Goal: Information Seeking & Learning: Check status

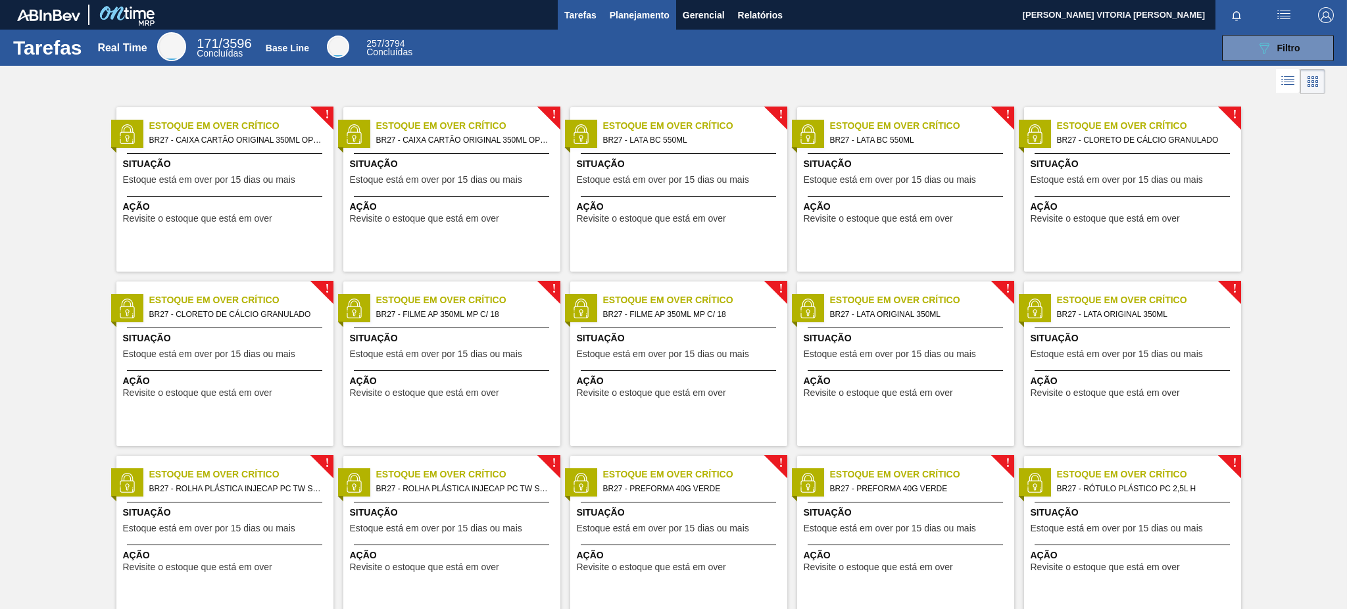
click at [636, 16] on span "Planejamento" at bounding box center [640, 15] width 60 height 16
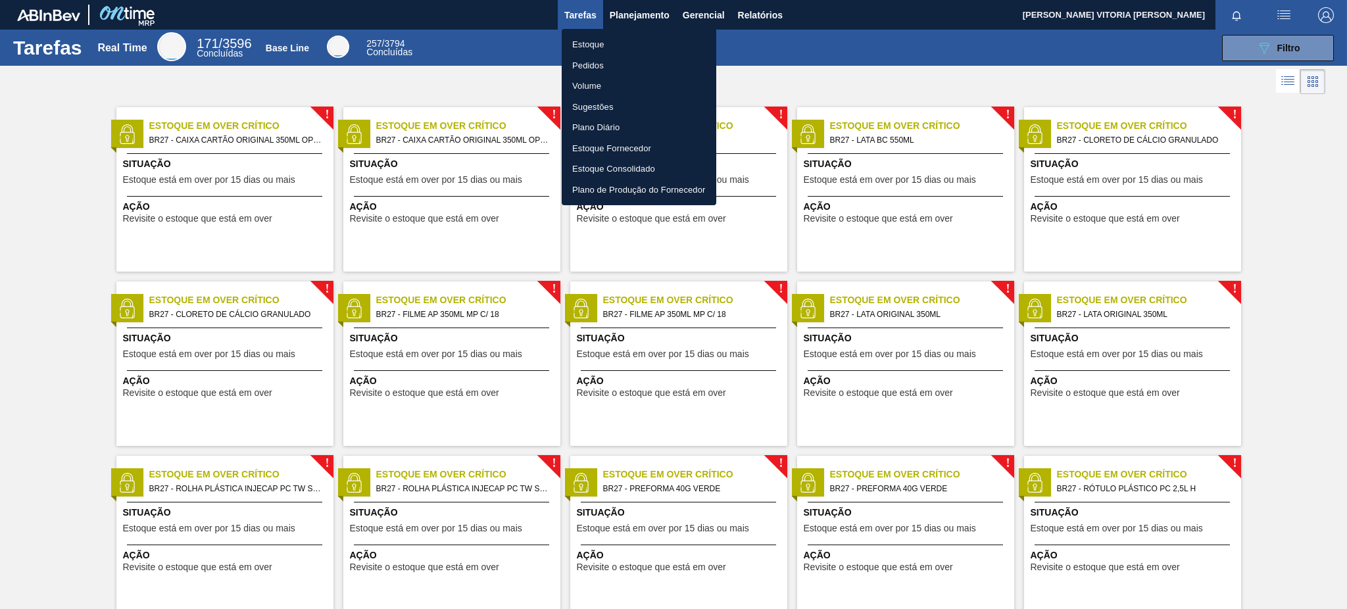
click at [592, 43] on li "Estoque" at bounding box center [639, 44] width 155 height 21
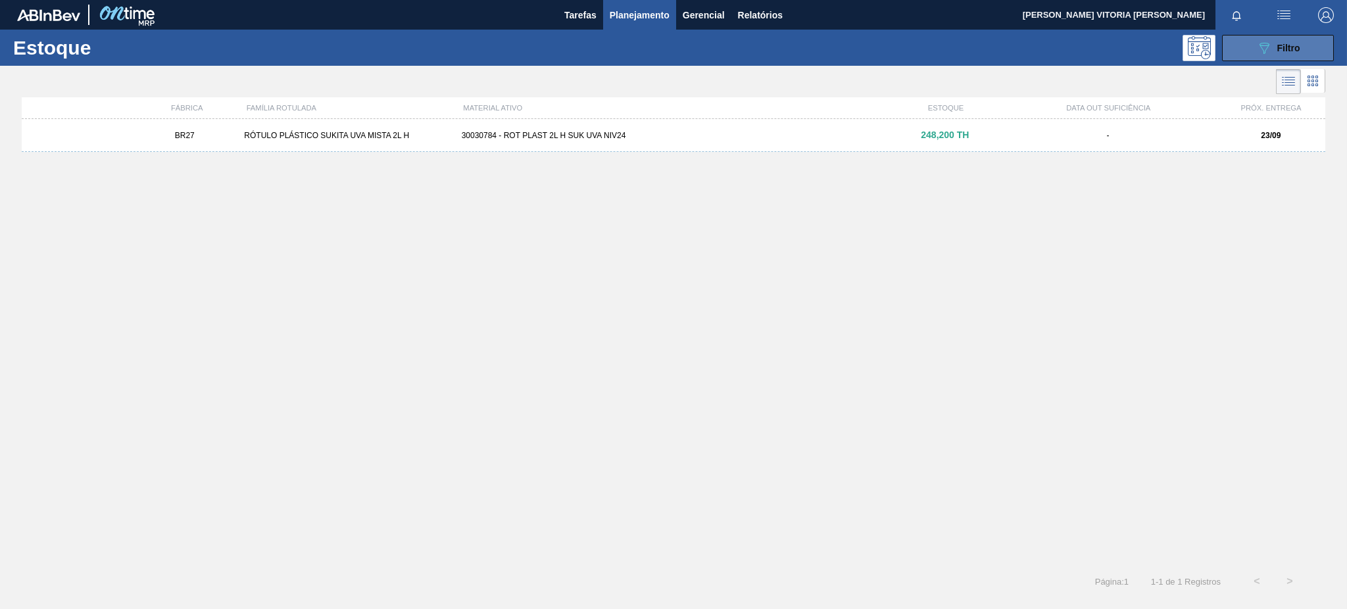
click at [1269, 45] on icon "089F7B8B-B2A5-4AFE-B5C0-19BA573D28AC" at bounding box center [1264, 48] width 16 height 16
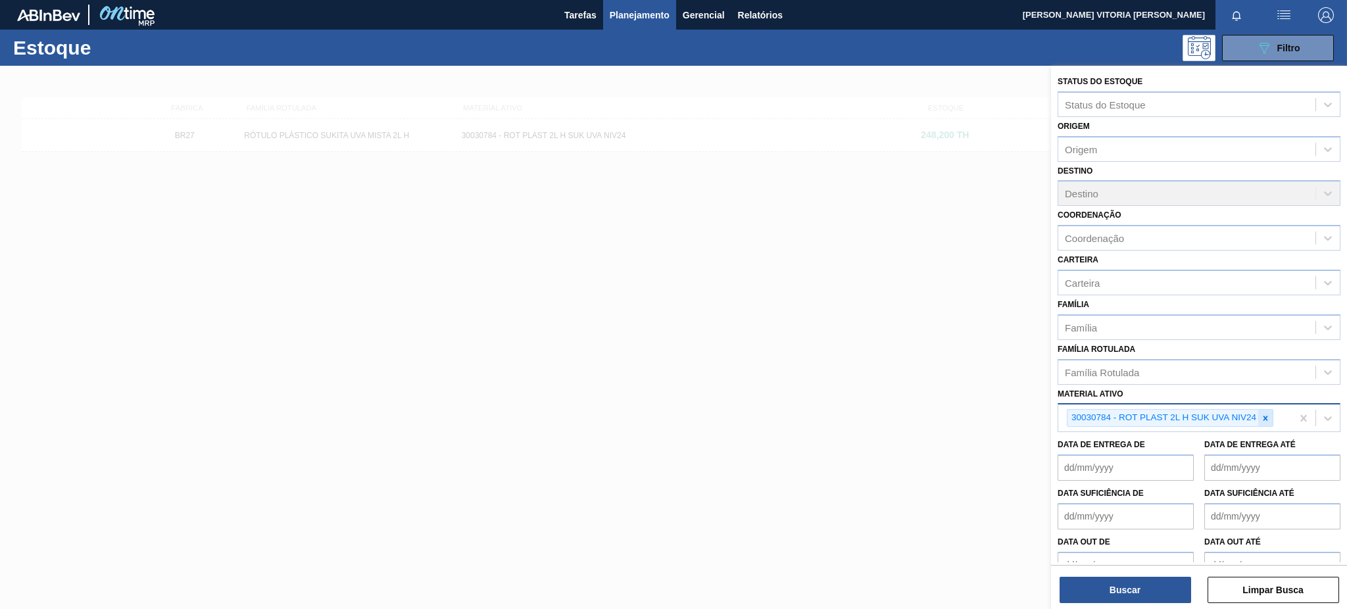
click at [1267, 418] on icon at bounding box center [1265, 418] width 9 height 9
type ativo "lamine"
click at [1233, 437] on div "30034349 - ENZIMA BETAGLUCANASE LAMINEX 5G" at bounding box center [1199, 449] width 283 height 24
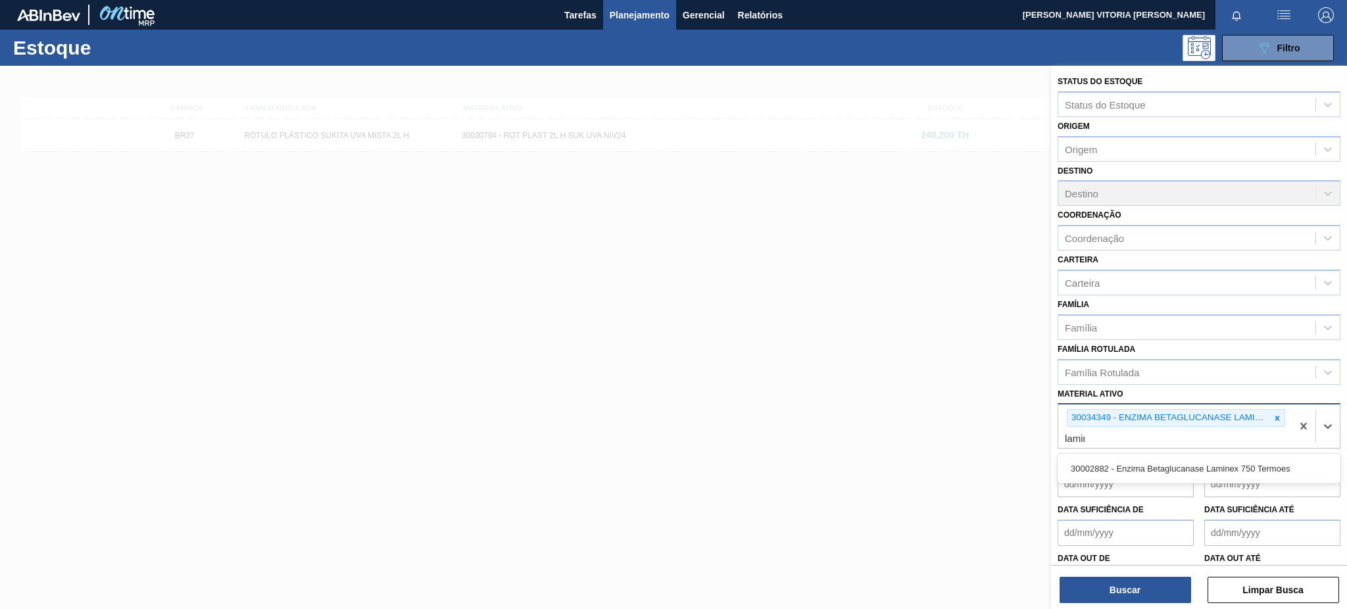
type ativo "lamine"
drag, startPoint x: 1235, startPoint y: 460, endPoint x: 1223, endPoint y: 483, distance: 25.6
click at [1235, 460] on div "30002882 - Enzima Betaglucanase Laminex 750 Termoes" at bounding box center [1199, 468] width 283 height 24
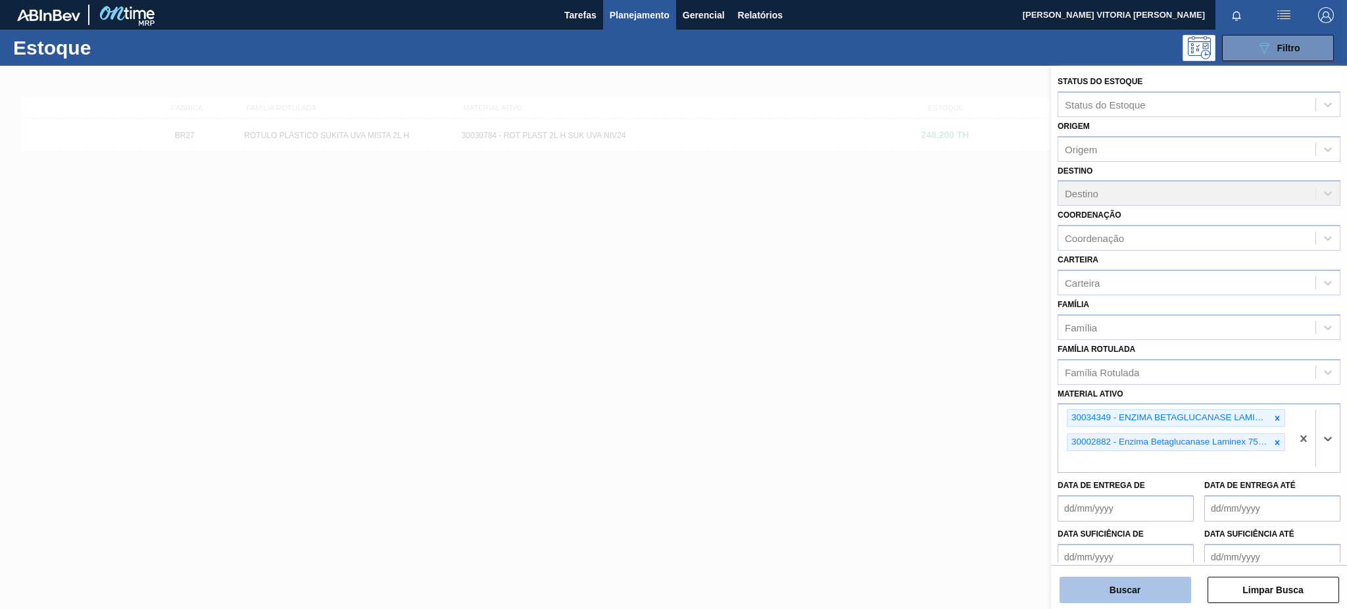
click at [1101, 593] on button "Buscar" at bounding box center [1126, 590] width 132 height 26
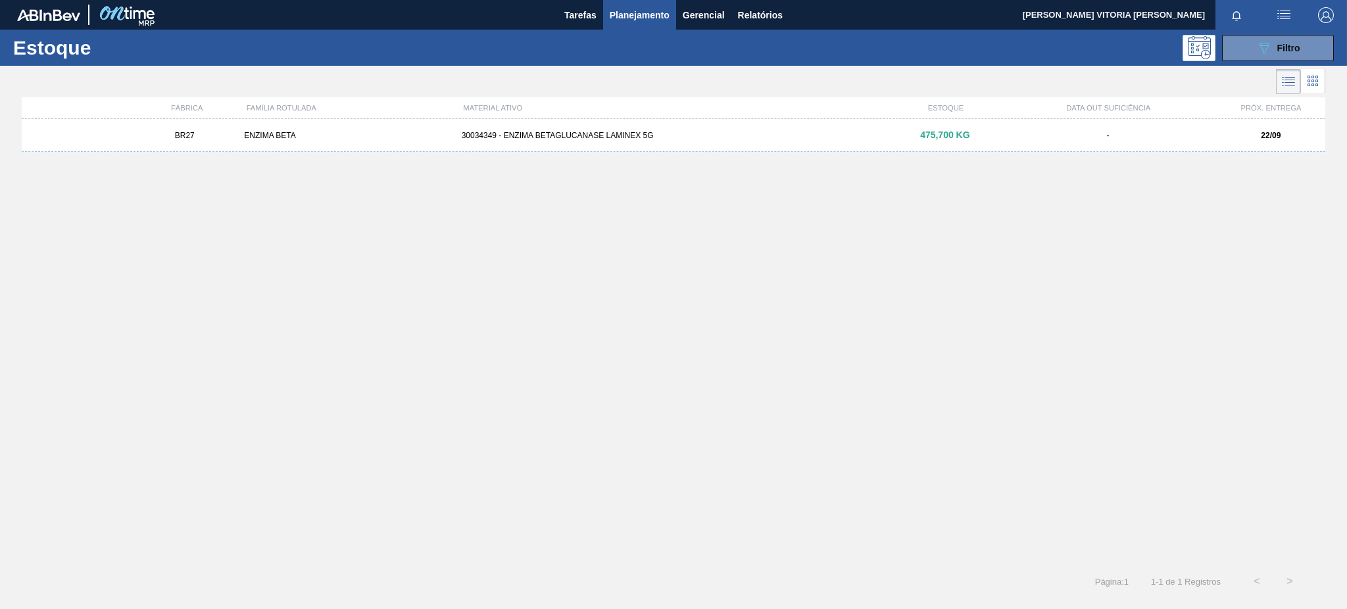
click at [687, 137] on div "30034349 - ENZIMA BETAGLUCANASE LAMINEX 5G" at bounding box center [673, 135] width 435 height 9
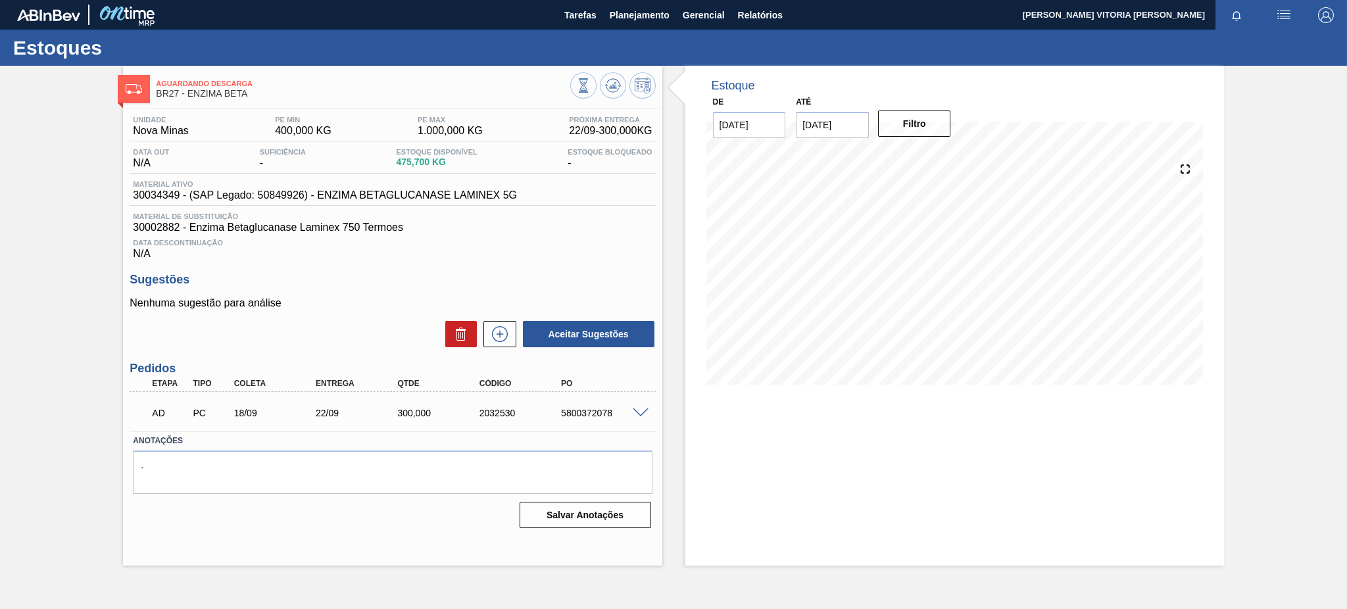
click at [636, 400] on div "AD PC 18/09 22/09 300,000 2032530 5800372078" at bounding box center [393, 411] width 526 height 33
drag, startPoint x: 636, startPoint y: 404, endPoint x: 638, endPoint y: 416, distance: 12.0
click at [637, 404] on div "AD PC 18/09 22/09 300,000 2032530 5800372078" at bounding box center [393, 411] width 526 height 33
click at [638, 416] on div "5800372078" at bounding box center [604, 413] width 92 height 11
click at [642, 411] on span at bounding box center [641, 413] width 16 height 10
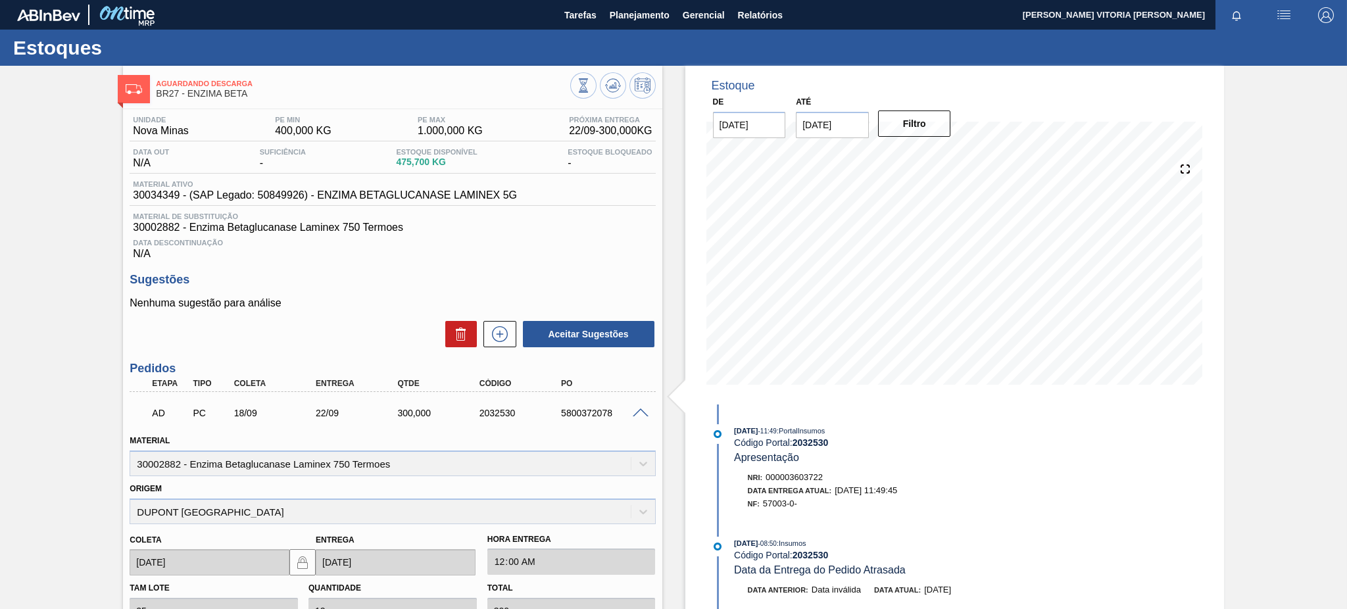
click at [642, 410] on span at bounding box center [641, 413] width 16 height 10
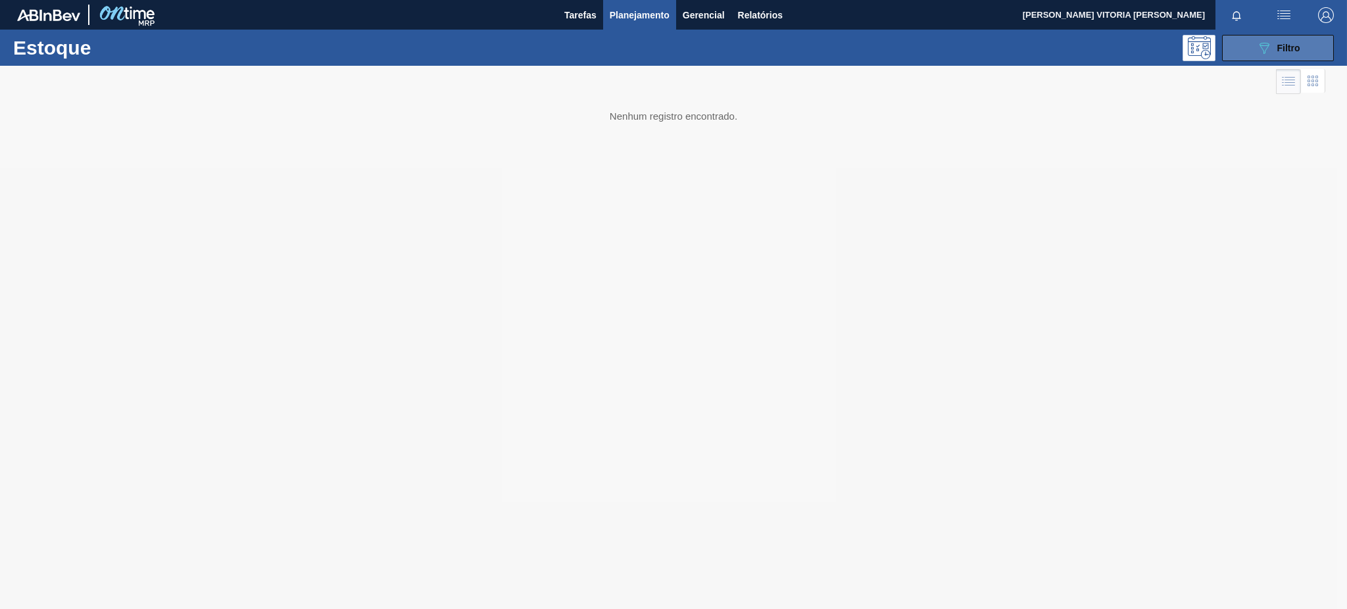
click at [1286, 45] on span "Filtro" at bounding box center [1288, 48] width 23 height 11
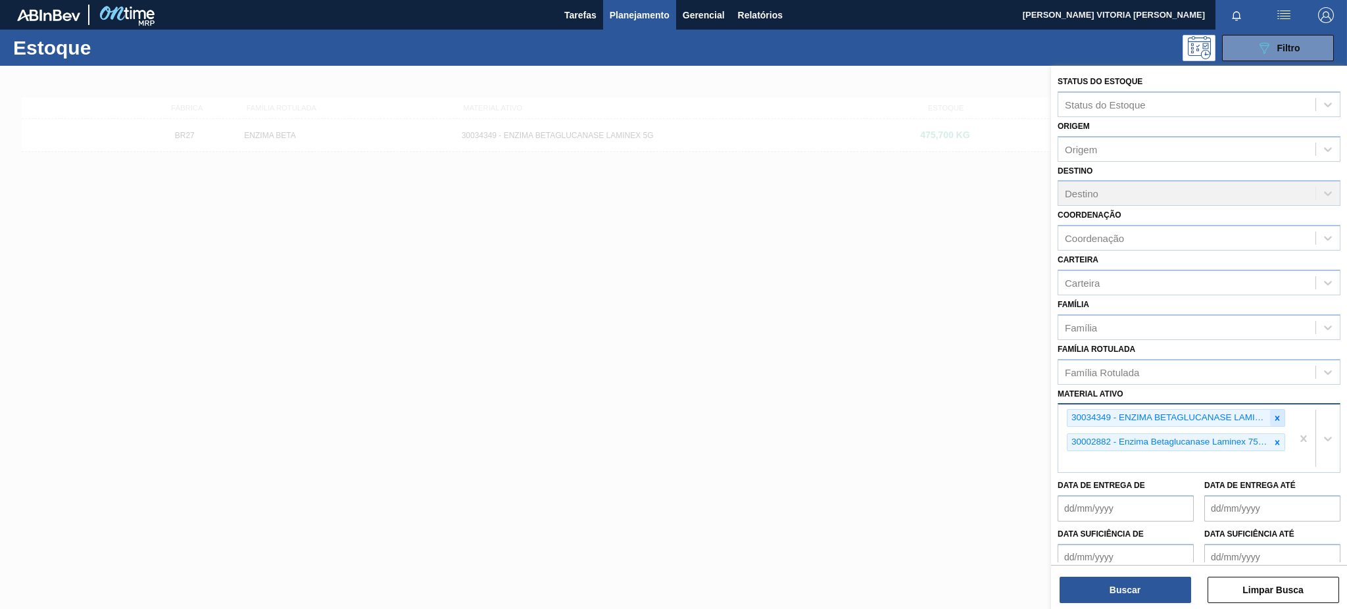
click at [1282, 410] on div at bounding box center [1277, 418] width 14 height 16
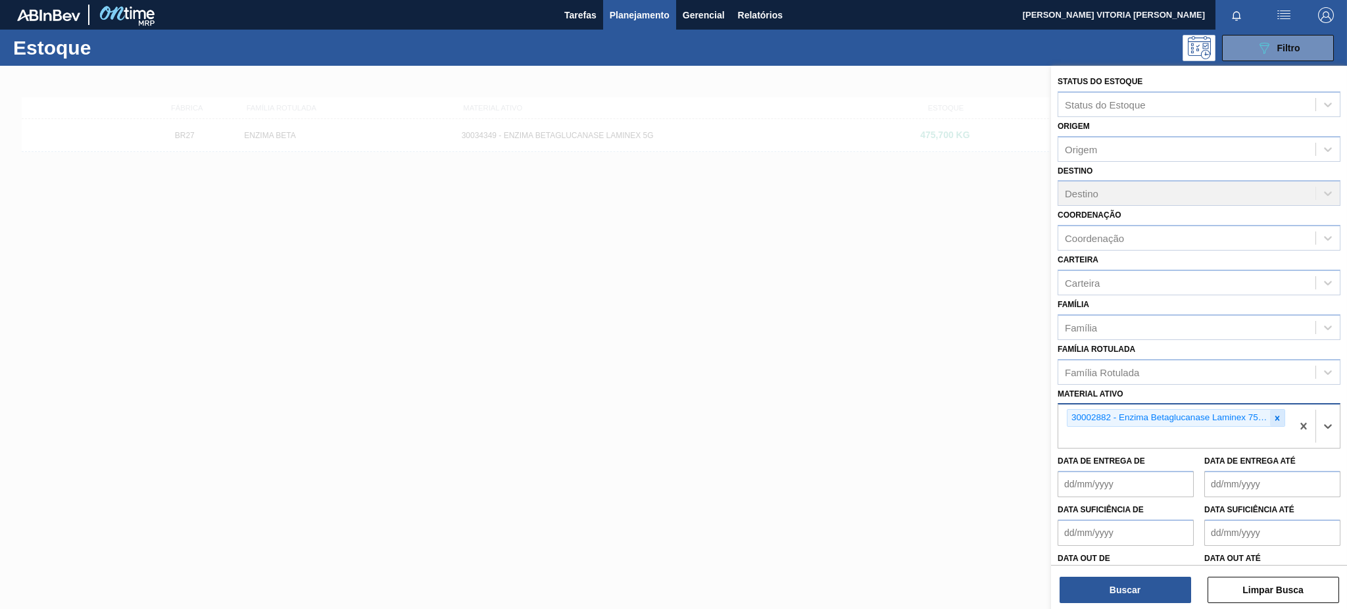
click at [1277, 414] on icon at bounding box center [1277, 418] width 9 height 9
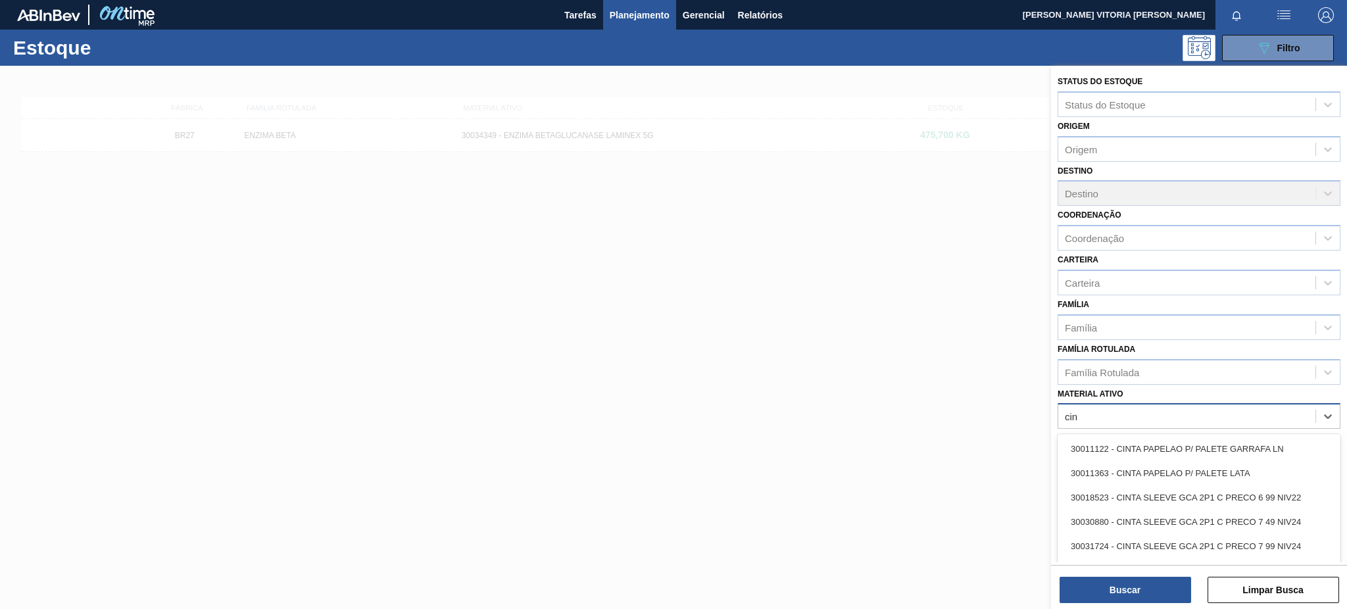
type ativo "cin"
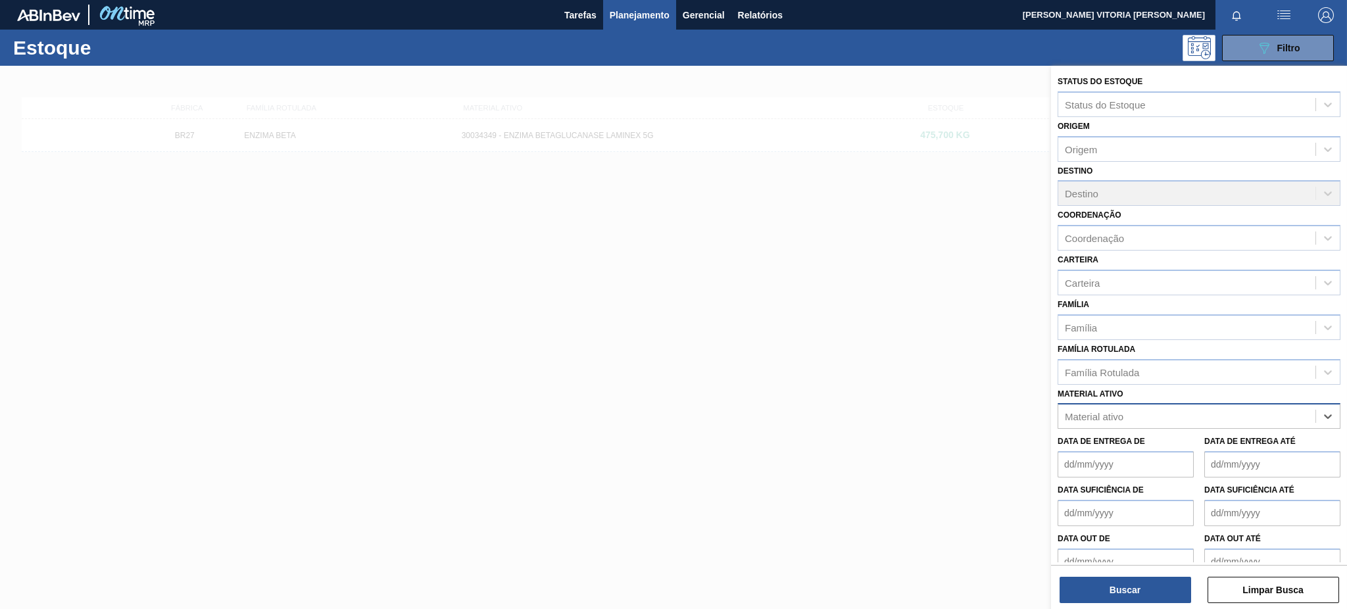
click at [1069, 412] on div "Material ativo" at bounding box center [1094, 416] width 59 height 11
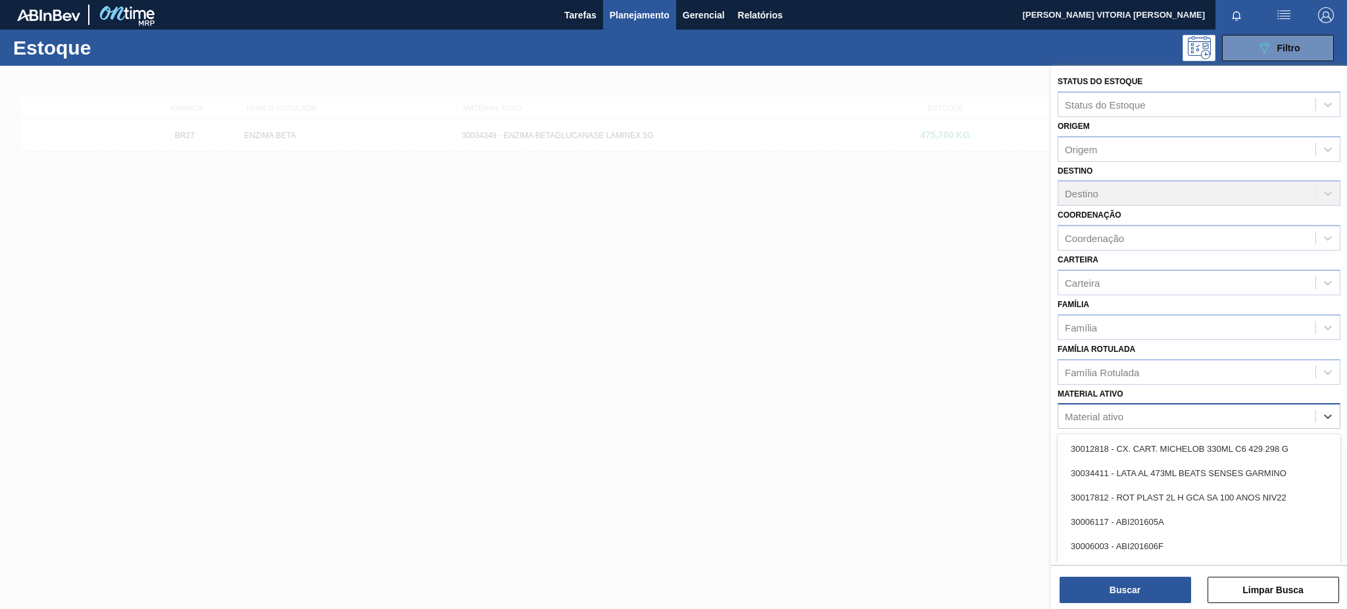
paste ativo "30030870"
type ativo "30030870"
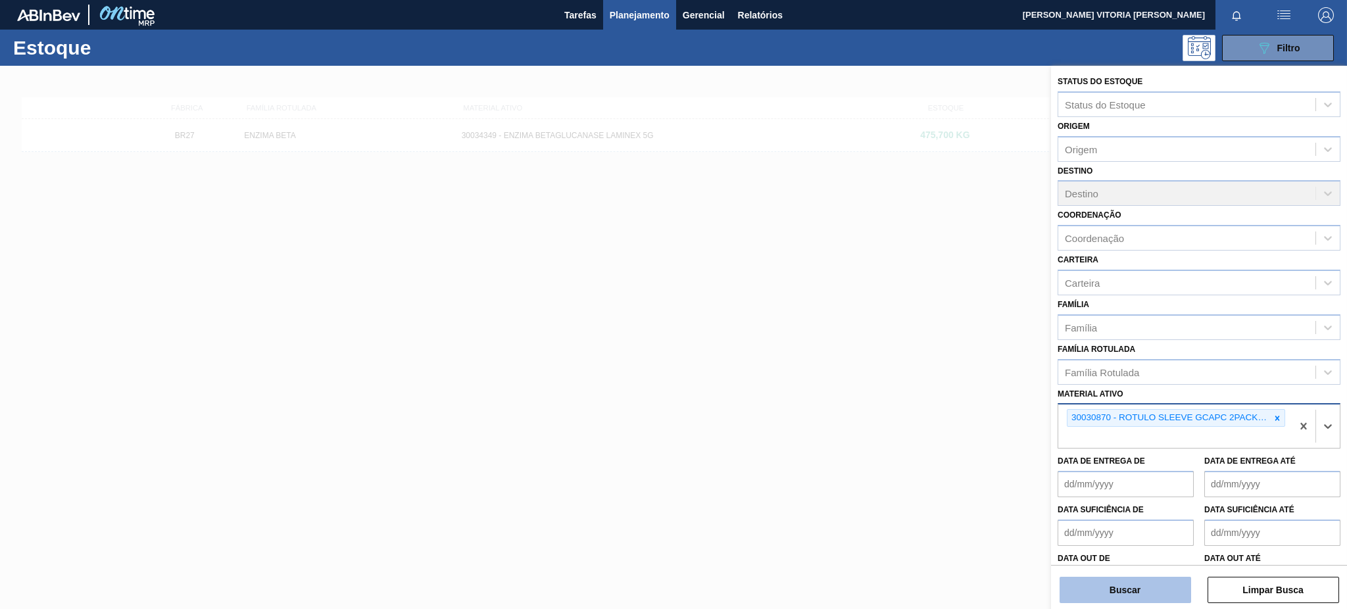
drag, startPoint x: 1109, startPoint y: 585, endPoint x: 1088, endPoint y: 586, distance: 21.1
click at [1088, 586] on button "Buscar" at bounding box center [1126, 590] width 132 height 26
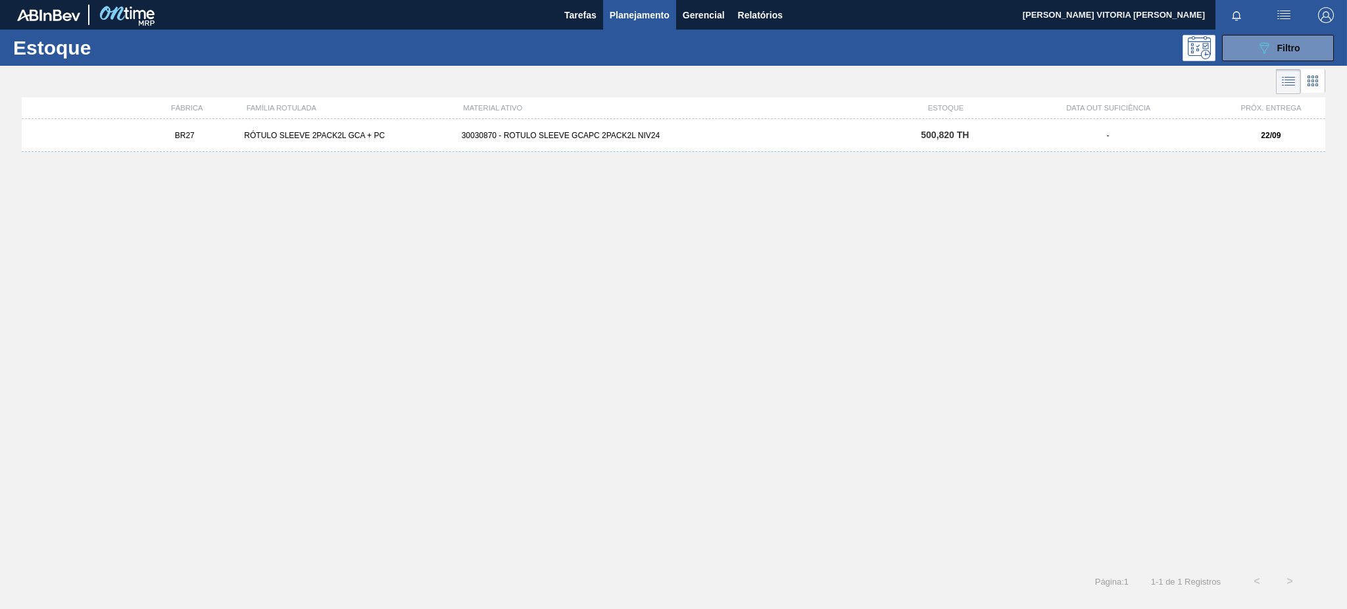
click at [624, 130] on div "BR27 RÓTULO SLEEVE 2PACK2L GCA + PC 30030870 - ROTULO SLEEVE GCAPC 2PACK2L NIV2…" at bounding box center [674, 135] width 1304 height 33
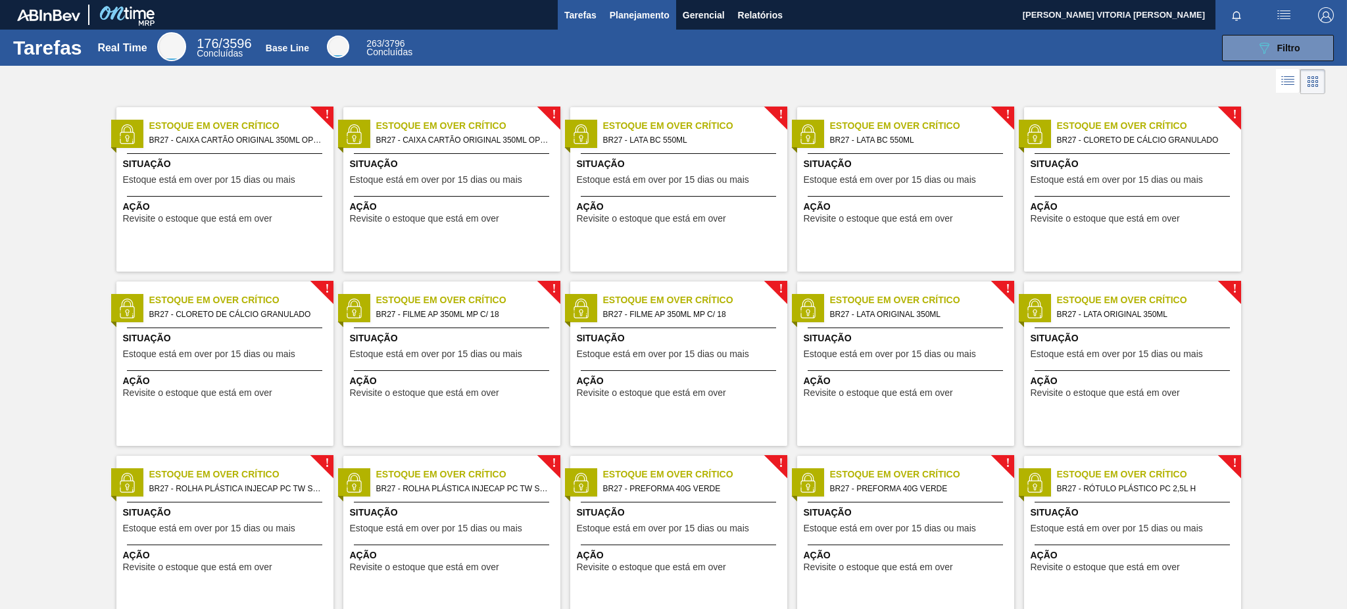
click at [648, 20] on span "Planejamento" at bounding box center [640, 15] width 60 height 16
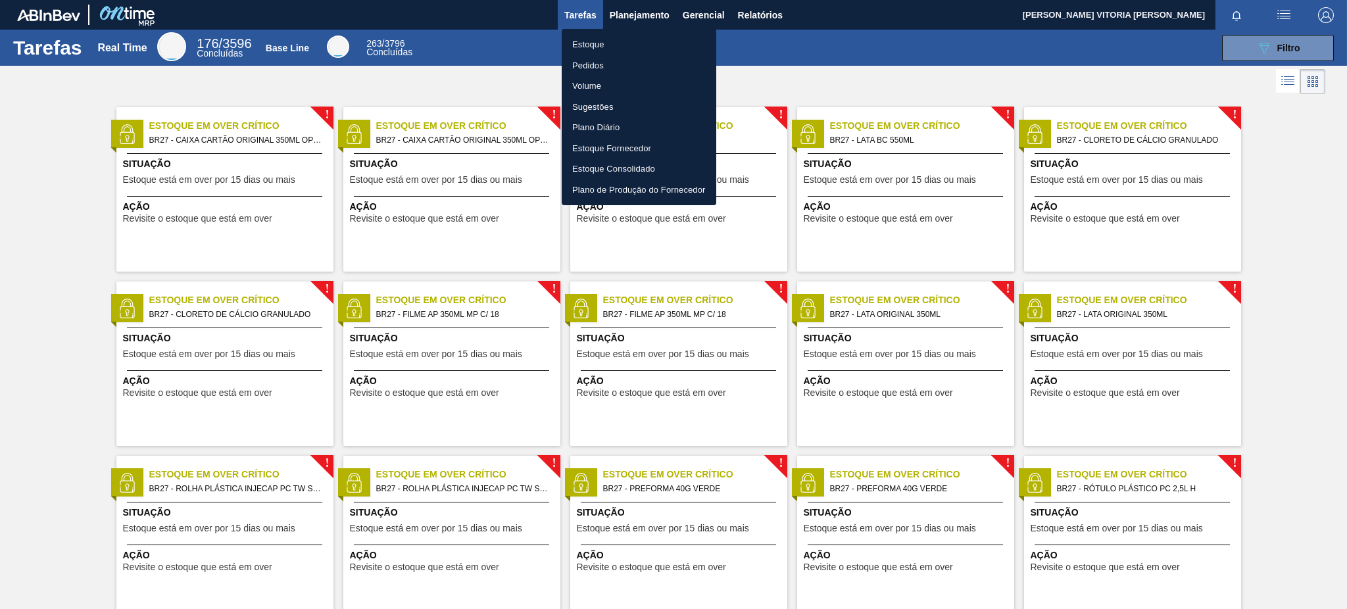
click at [657, 36] on li "Estoque" at bounding box center [639, 44] width 155 height 21
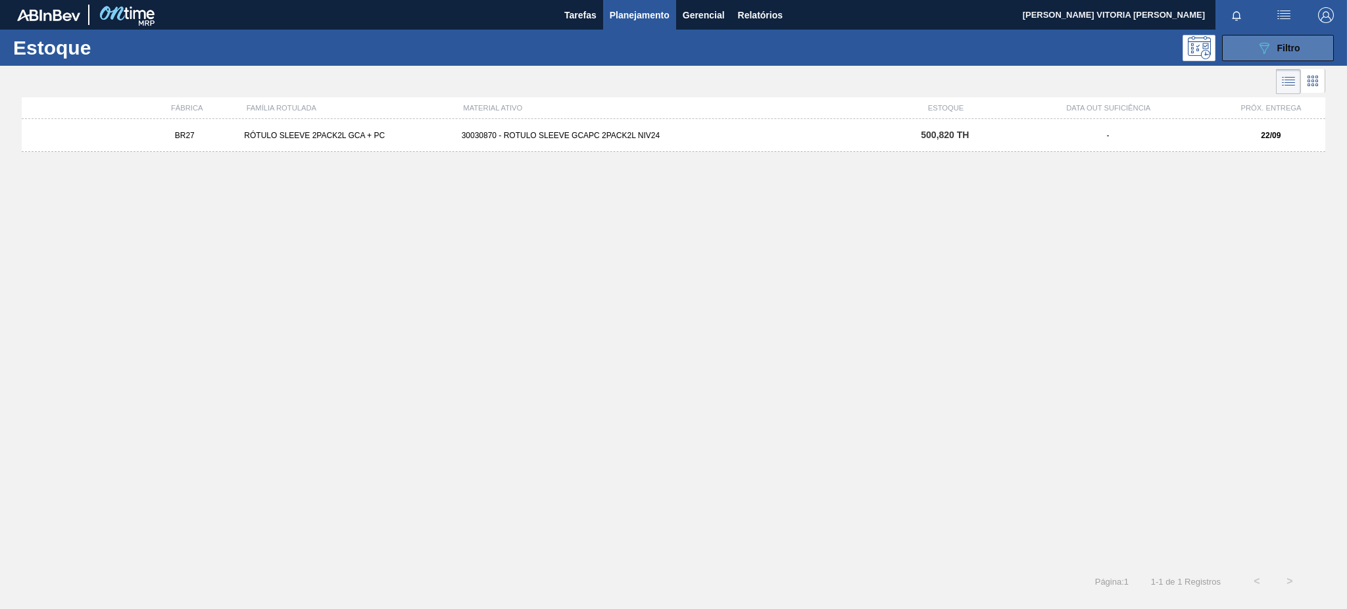
click at [1286, 50] on span "Filtro" at bounding box center [1288, 48] width 23 height 11
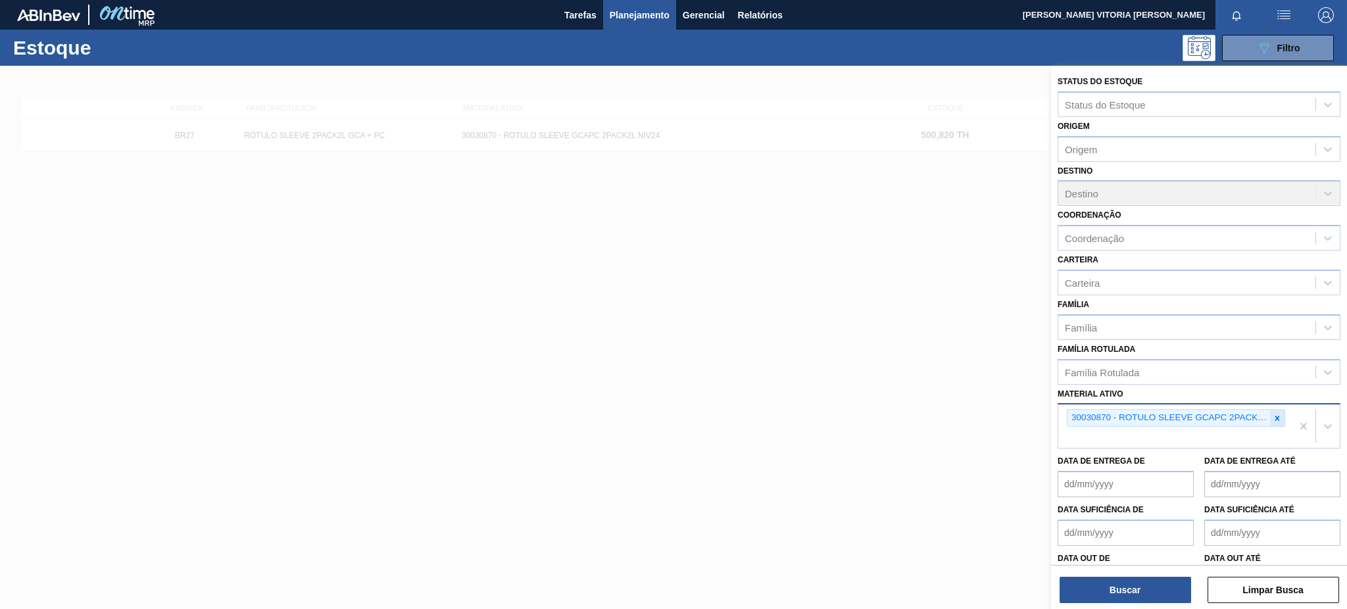
click at [1277, 410] on div at bounding box center [1277, 418] width 14 height 16
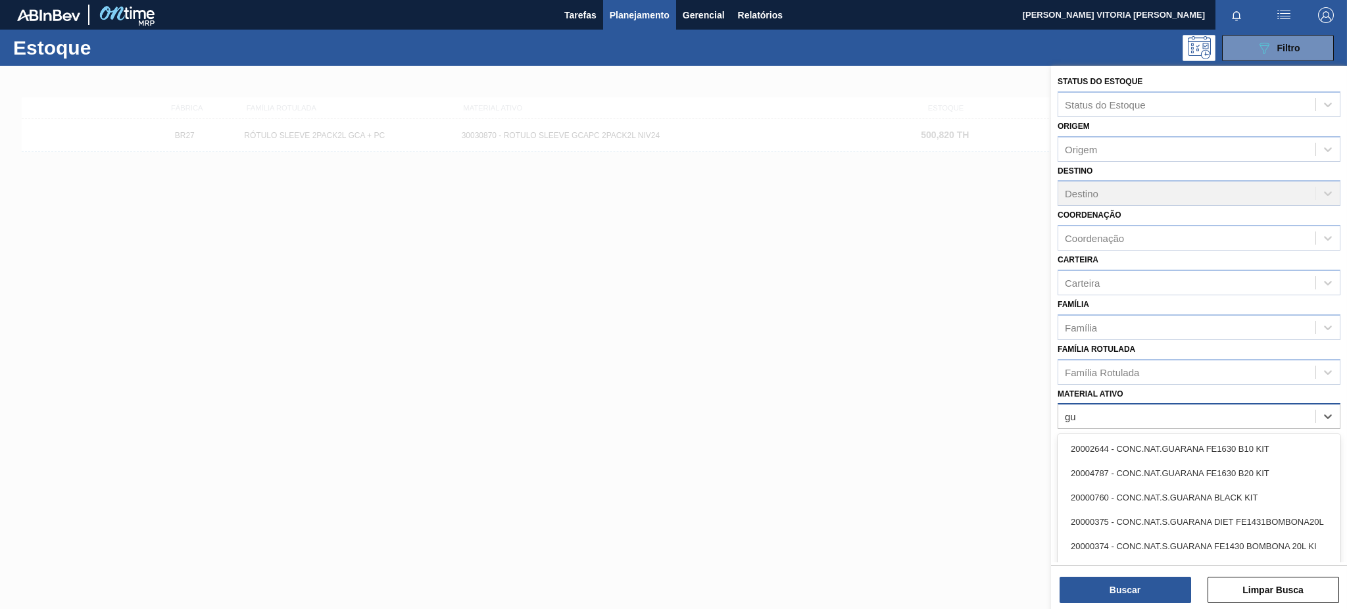
type ativo "g"
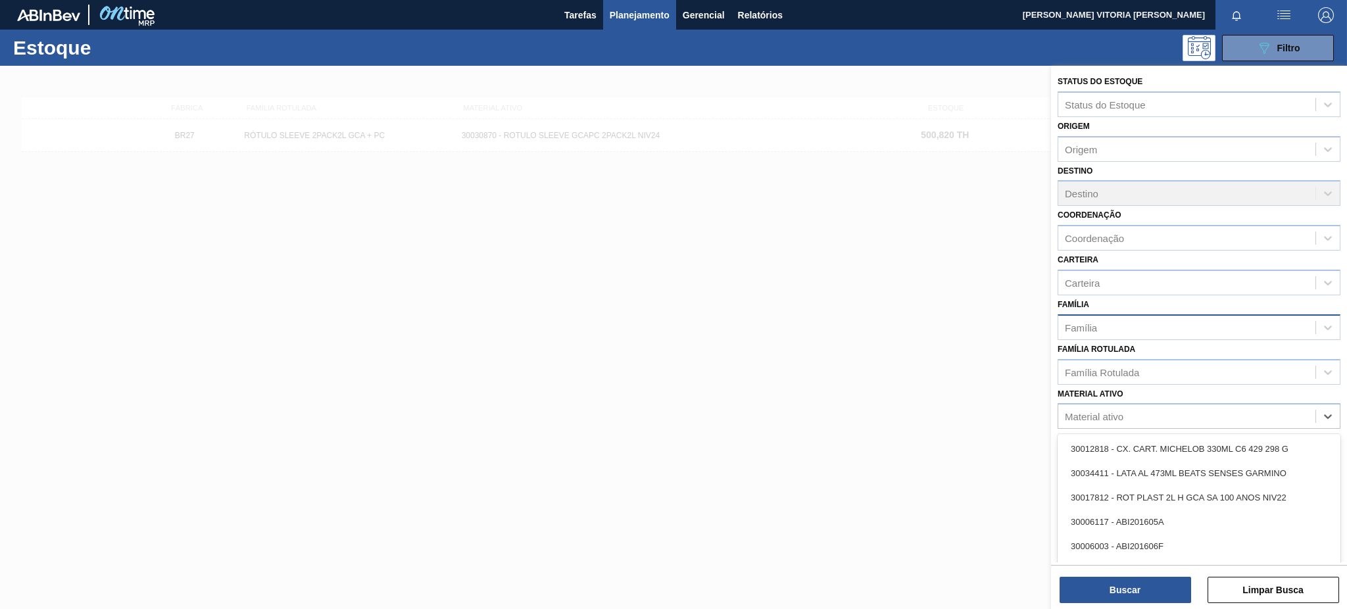
click at [1120, 321] on div "Família" at bounding box center [1186, 327] width 257 height 19
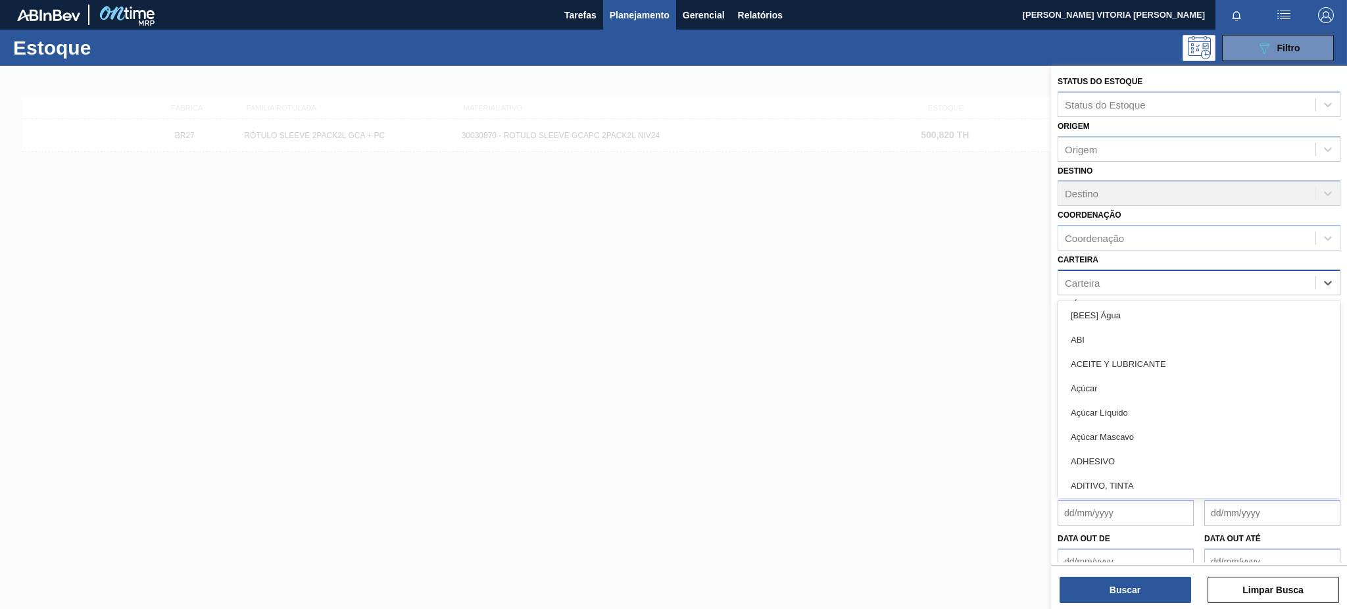
click at [1125, 292] on div "Carteira" at bounding box center [1199, 283] width 283 height 26
type input "pap"
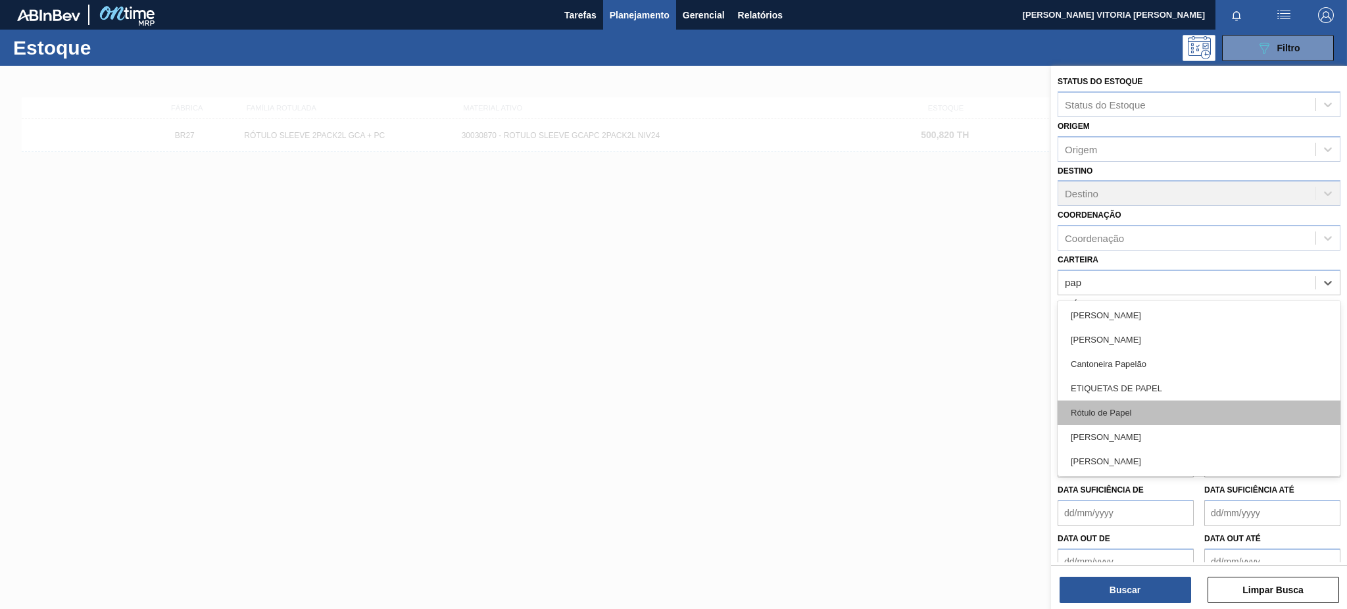
click at [1126, 412] on div "Rótulo de Papel" at bounding box center [1199, 413] width 283 height 24
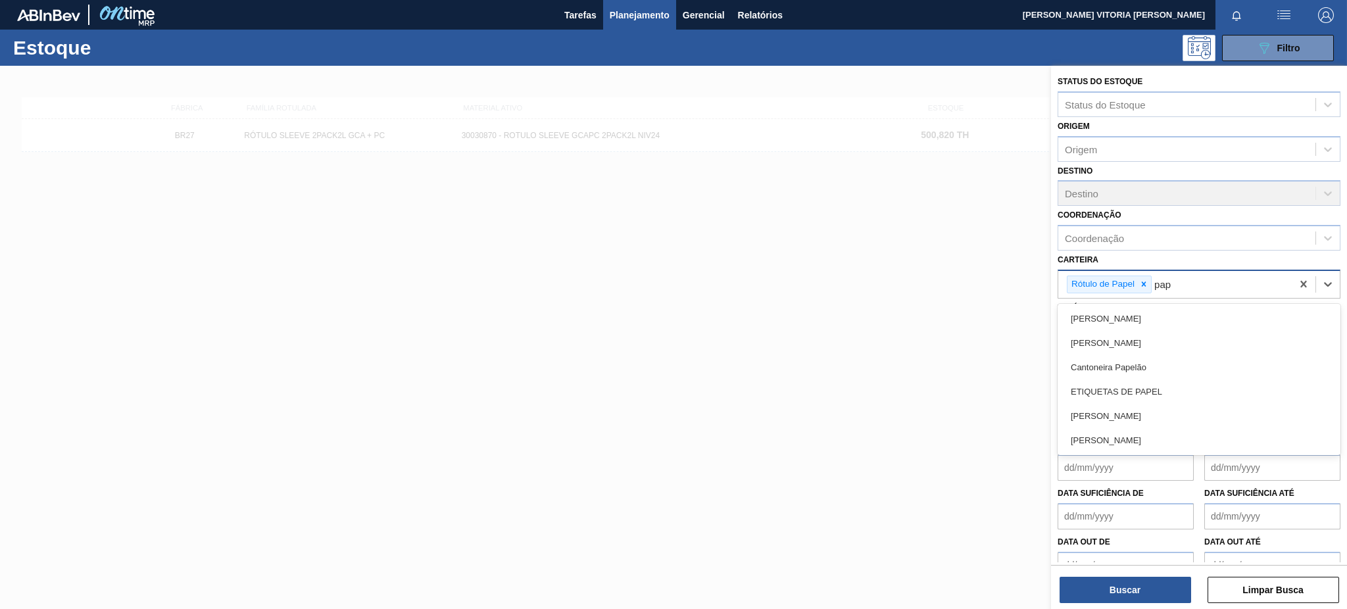
type input "[DEMOGRAPHIC_DATA]"
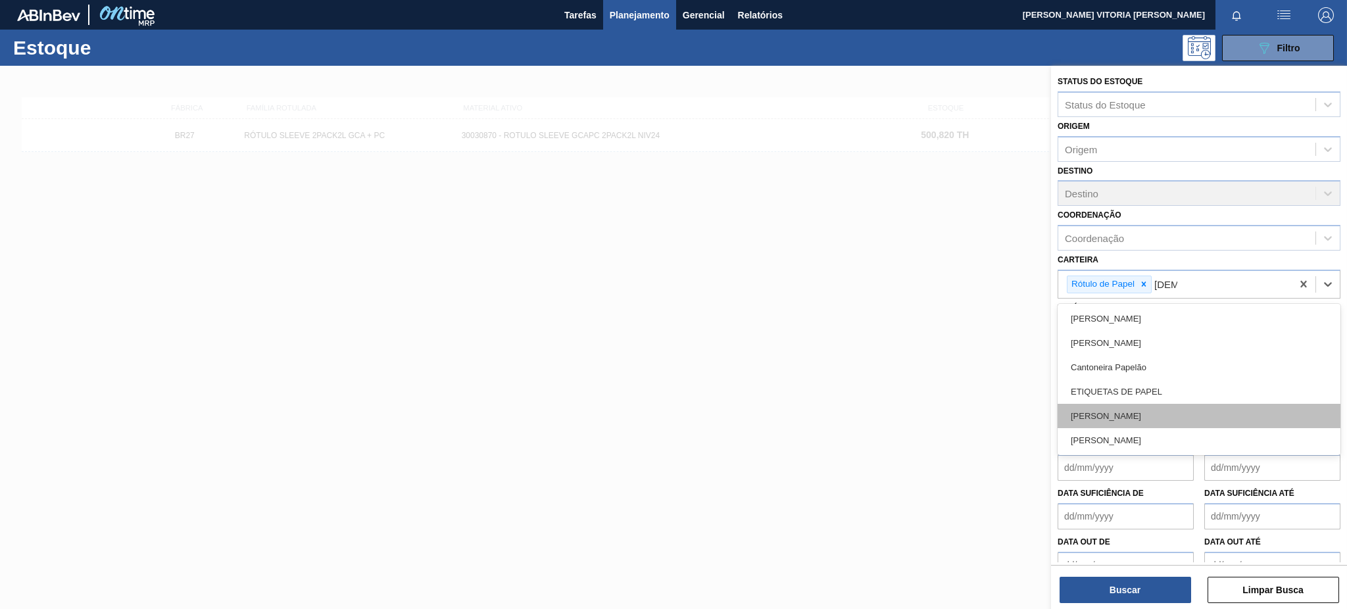
click at [1156, 424] on div "[PERSON_NAME]" at bounding box center [1199, 416] width 283 height 24
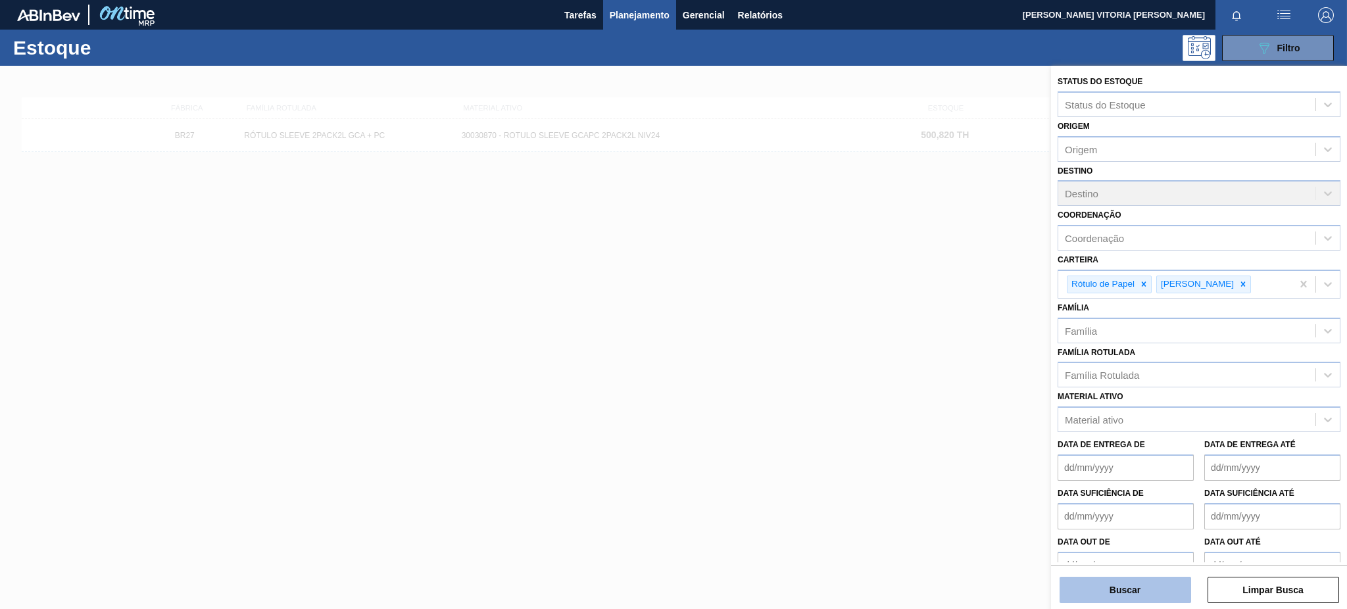
click at [1160, 597] on button "Buscar" at bounding box center [1126, 590] width 132 height 26
